Goal: Task Accomplishment & Management: Manage account settings

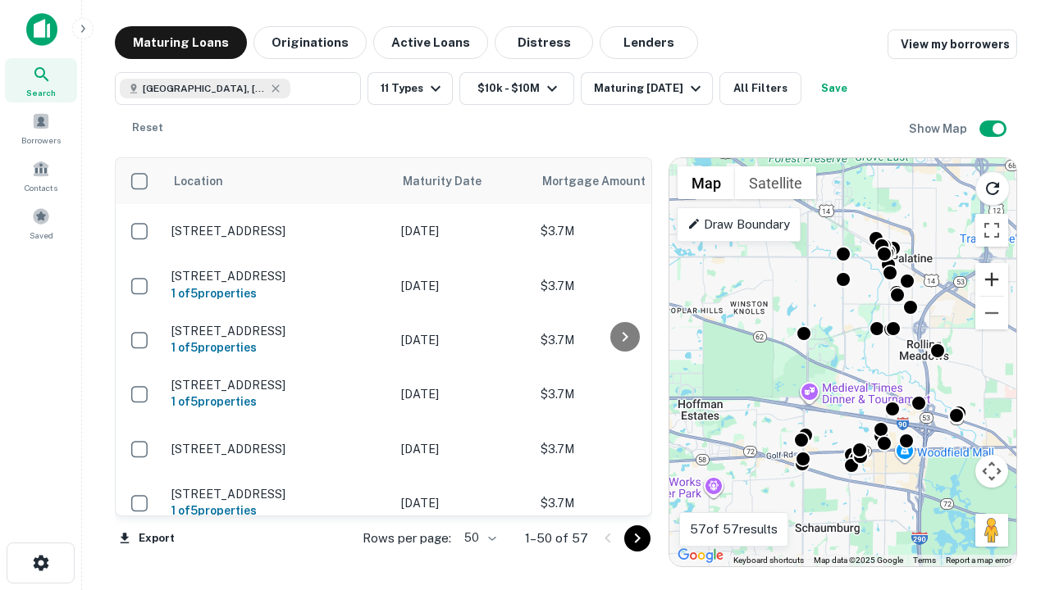
click at [992, 280] on button "Zoom in" at bounding box center [991, 279] width 33 height 33
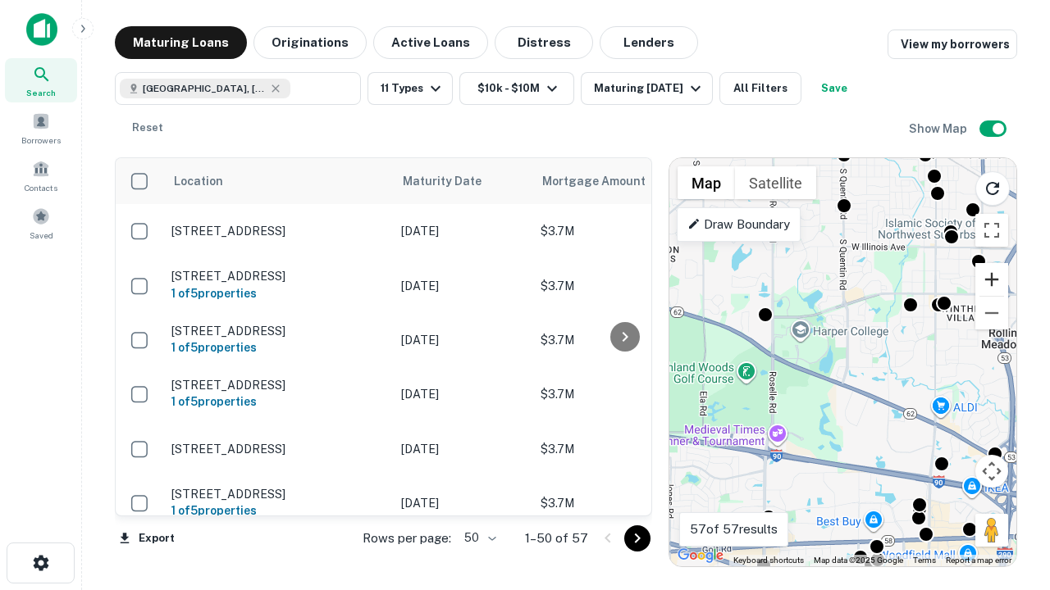
click at [992, 280] on button "Zoom in" at bounding box center [991, 279] width 33 height 33
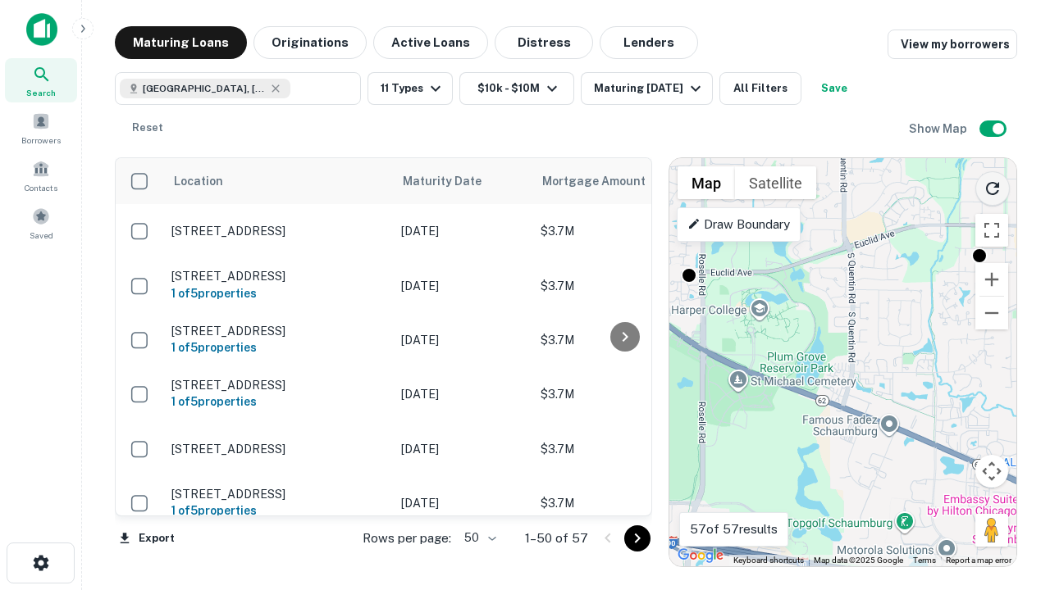
click at [992, 185] on icon "Reload search area" at bounding box center [993, 189] width 20 height 20
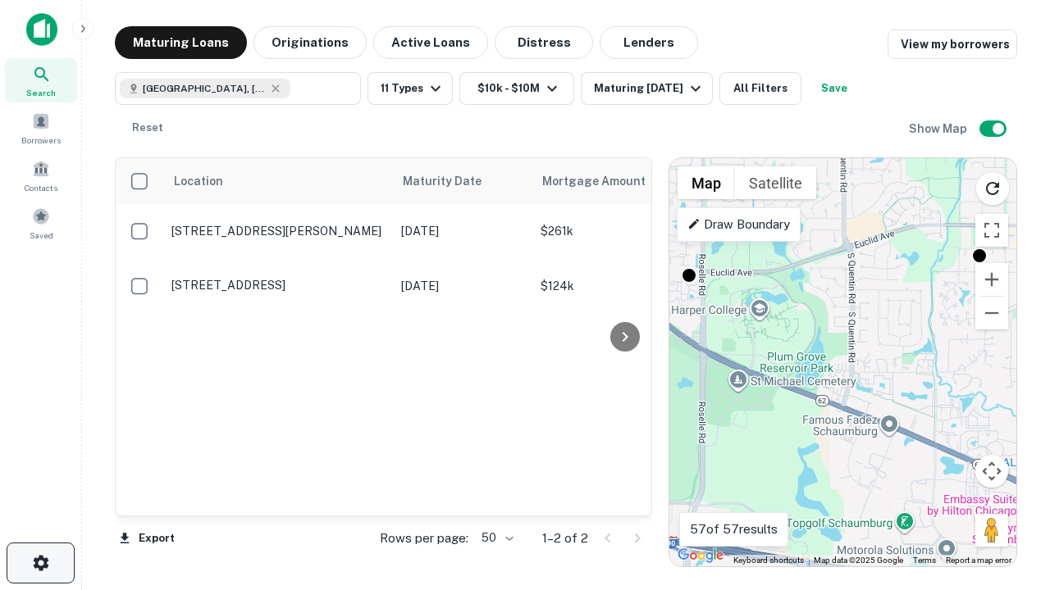
click at [40, 563] on icon "button" at bounding box center [41, 564] width 20 height 20
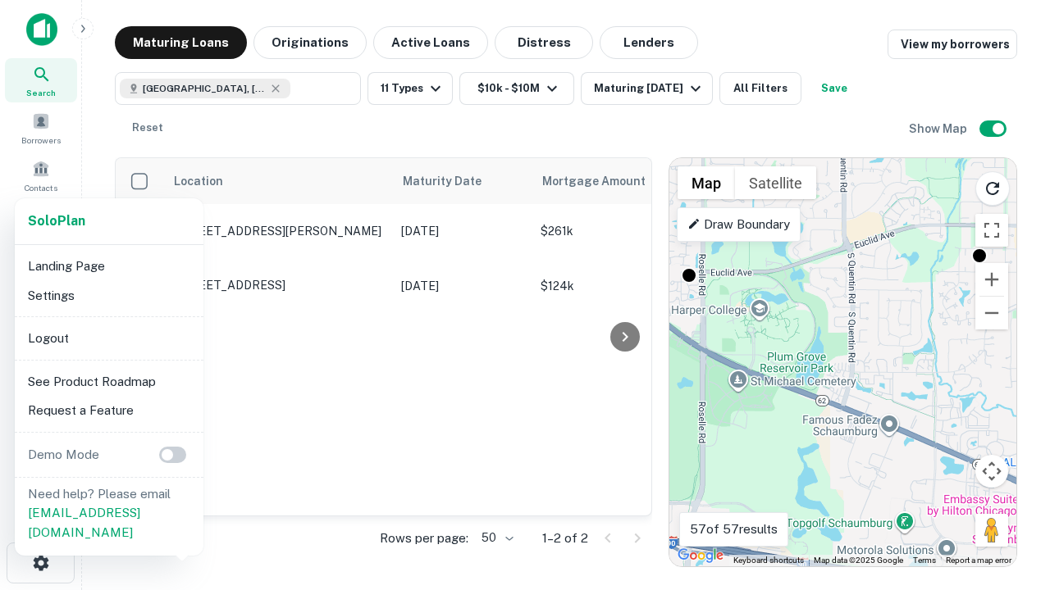
click at [108, 338] on li "Logout" at bounding box center [109, 339] width 176 height 30
